Goal: Transaction & Acquisition: Purchase product/service

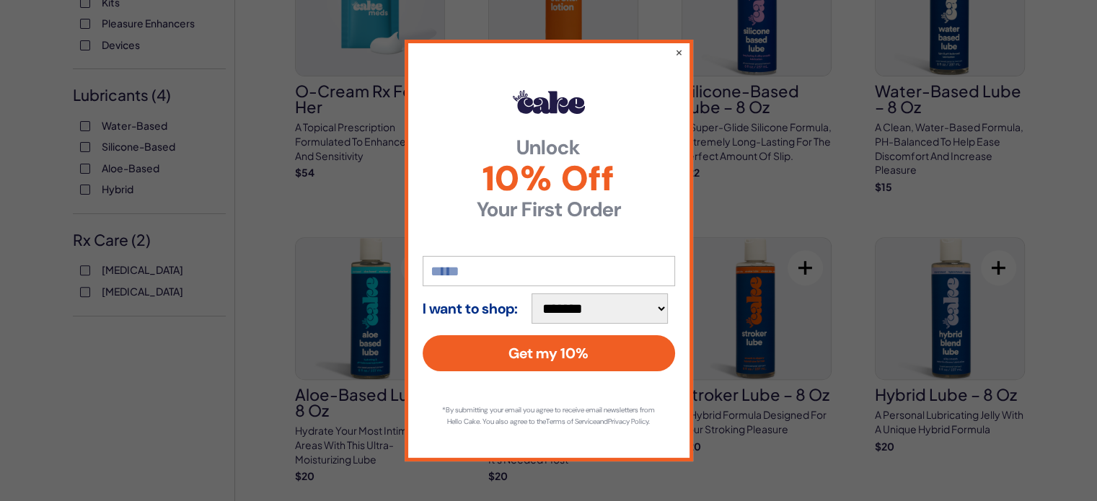
scroll to position [490, 0]
click at [679, 48] on button "×" at bounding box center [677, 51] width 9 height 17
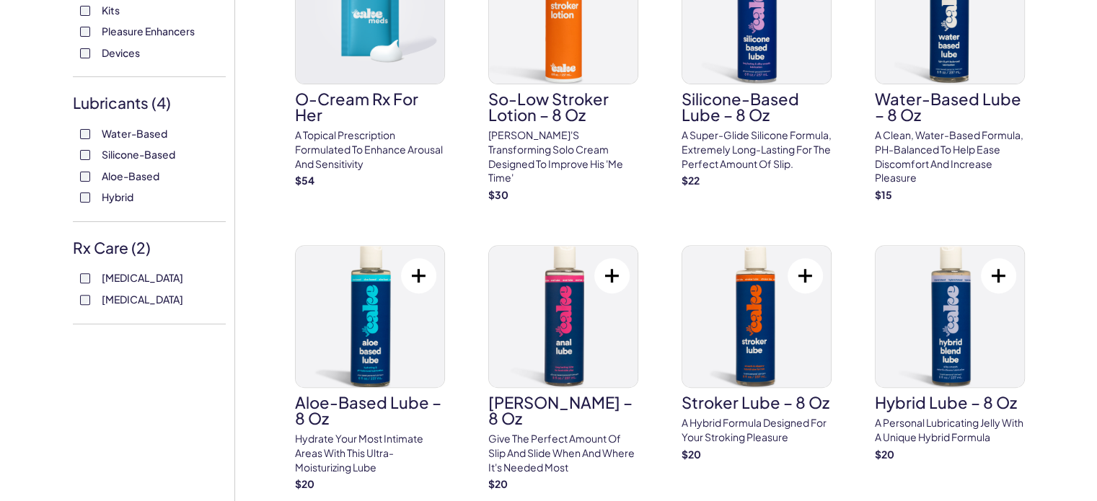
scroll to position [0, 0]
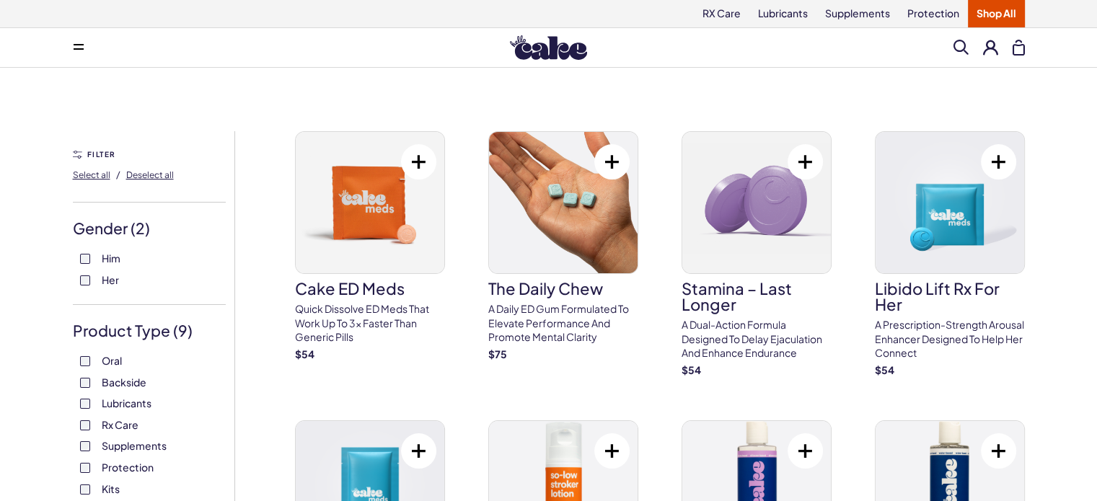
click at [1006, 19] on link "Shop All" at bounding box center [996, 13] width 57 height 27
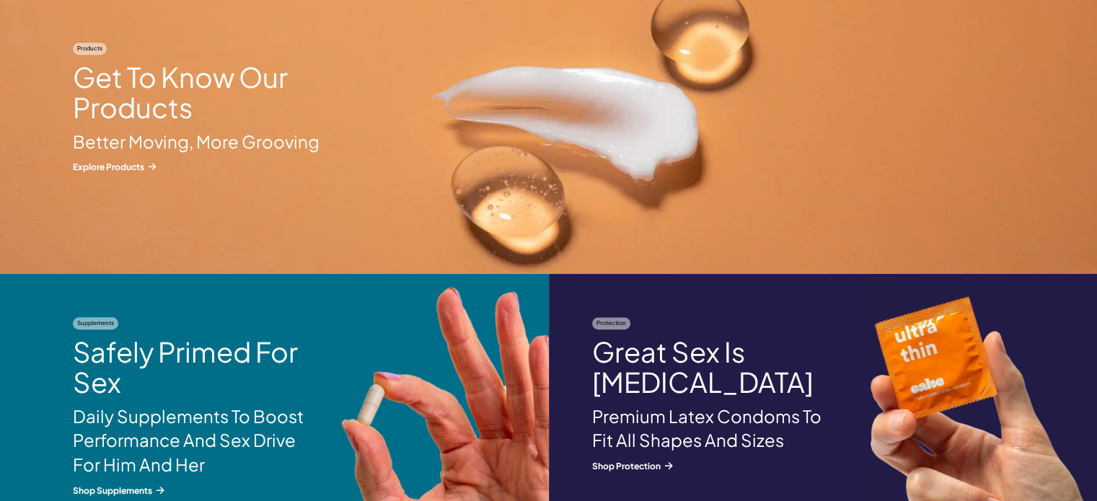
scroll to position [1557, 0]
